Goal: Navigation & Orientation: Understand site structure

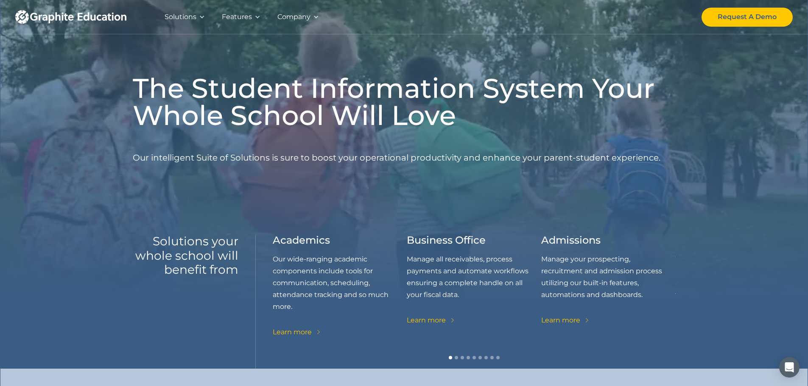
click at [423, 320] on div "Learn more" at bounding box center [426, 321] width 39 height 12
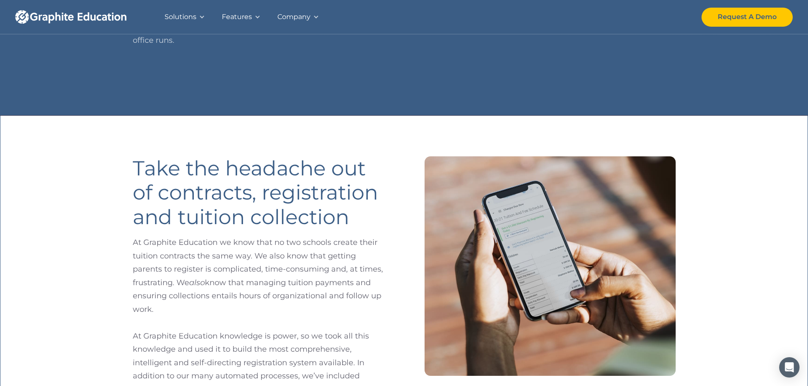
scroll to position [297, 0]
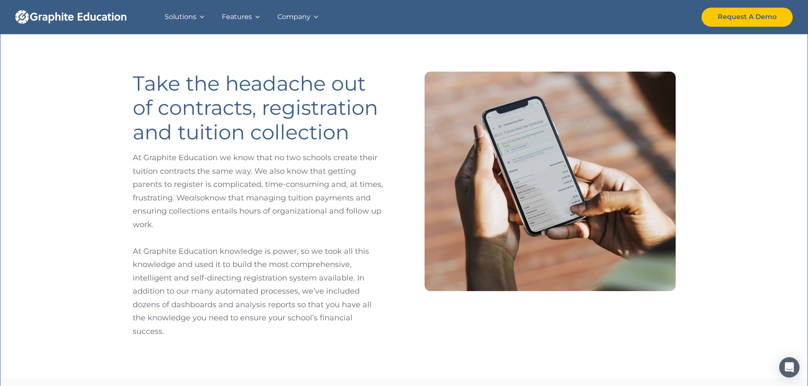
click at [188, 19] on div "Solutions" at bounding box center [181, 17] width 32 height 12
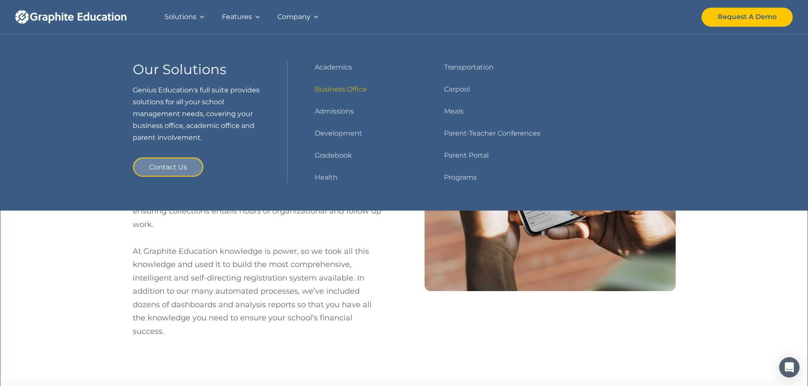
click at [238, 15] on div "Features" at bounding box center [237, 17] width 30 height 12
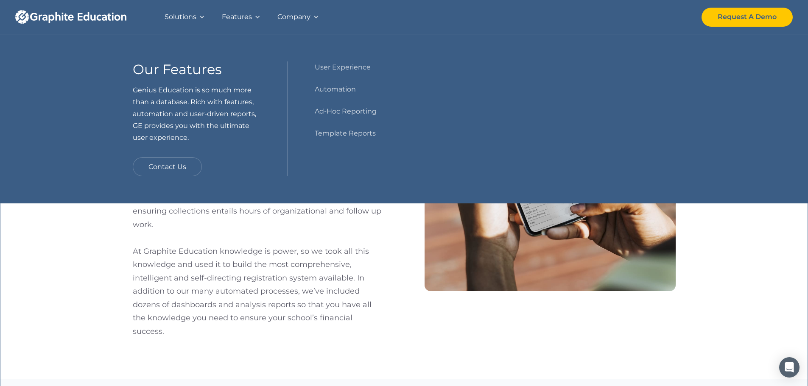
click at [301, 19] on div "Company" at bounding box center [293, 17] width 33 height 12
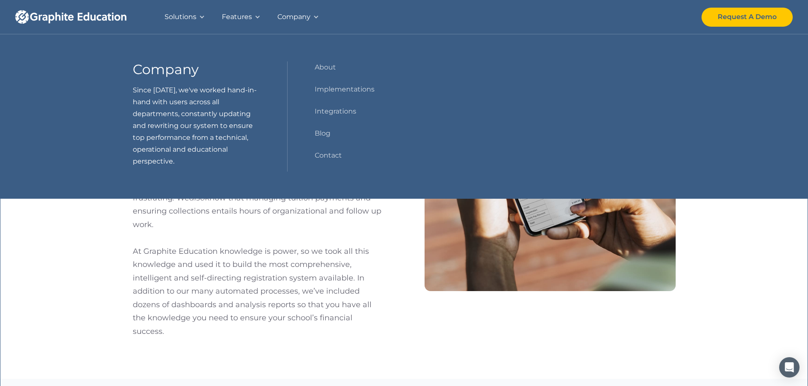
click at [188, 12] on div "Solutions" at bounding box center [181, 17] width 32 height 12
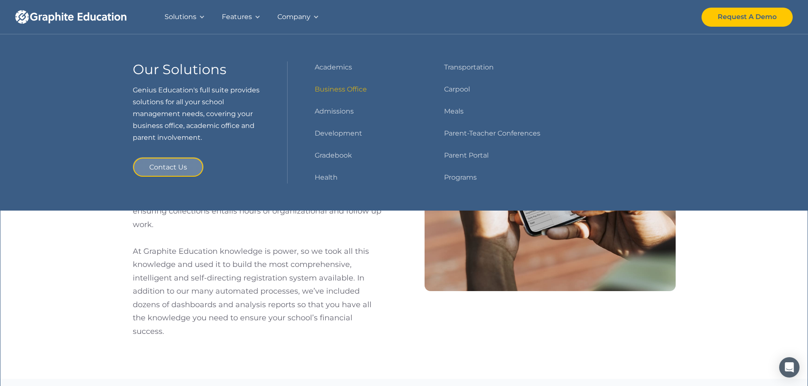
click at [235, 16] on div "Features" at bounding box center [237, 17] width 30 height 12
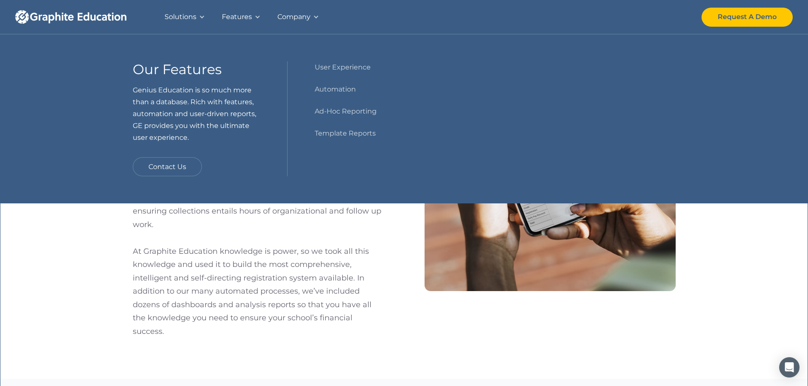
click at [193, 15] on div "Solutions" at bounding box center [181, 17] width 32 height 12
